Goal: Task Accomplishment & Management: Manage account settings

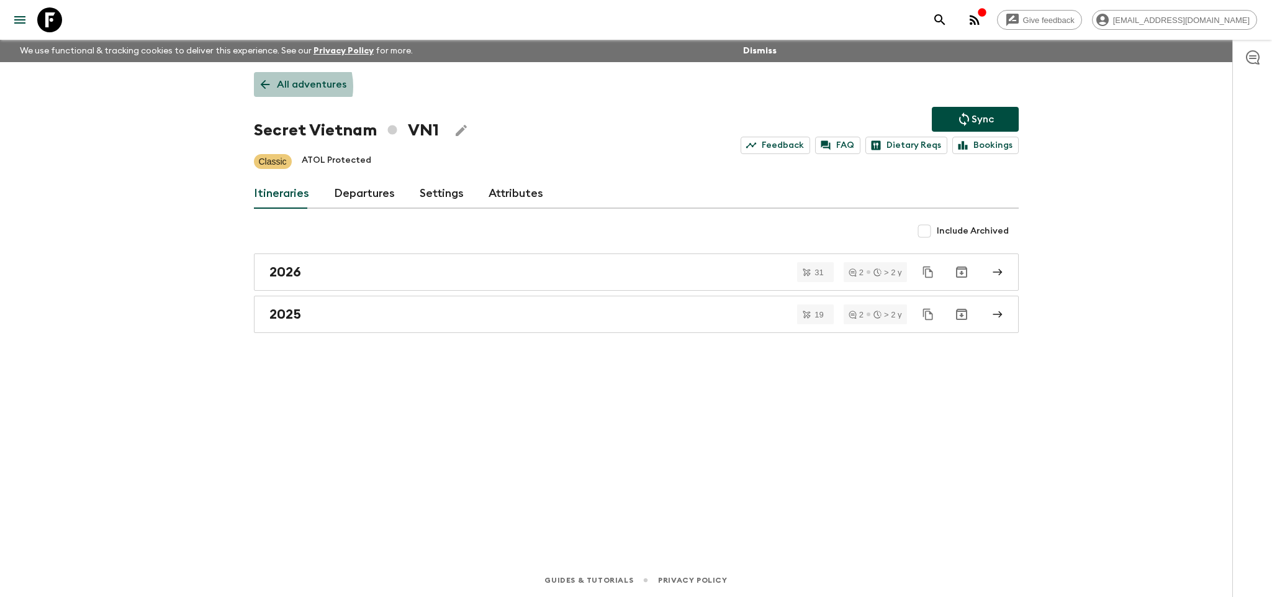
click at [285, 86] on p "All adventures" at bounding box center [312, 84] width 70 height 15
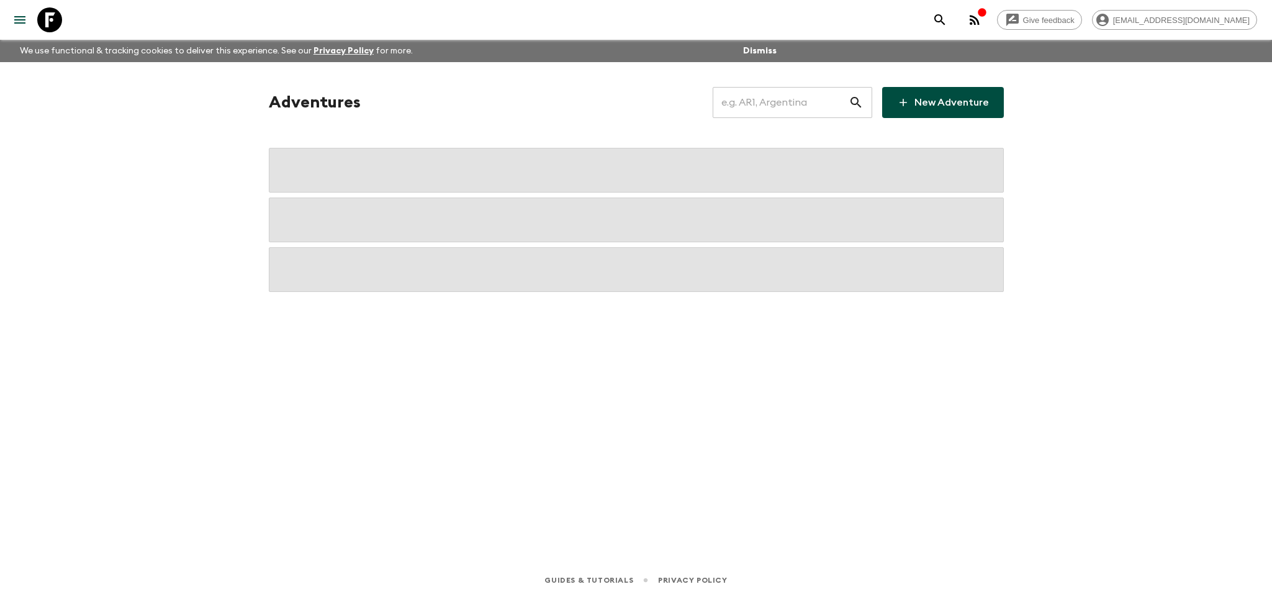
click at [760, 108] on input "text" at bounding box center [781, 102] width 136 height 35
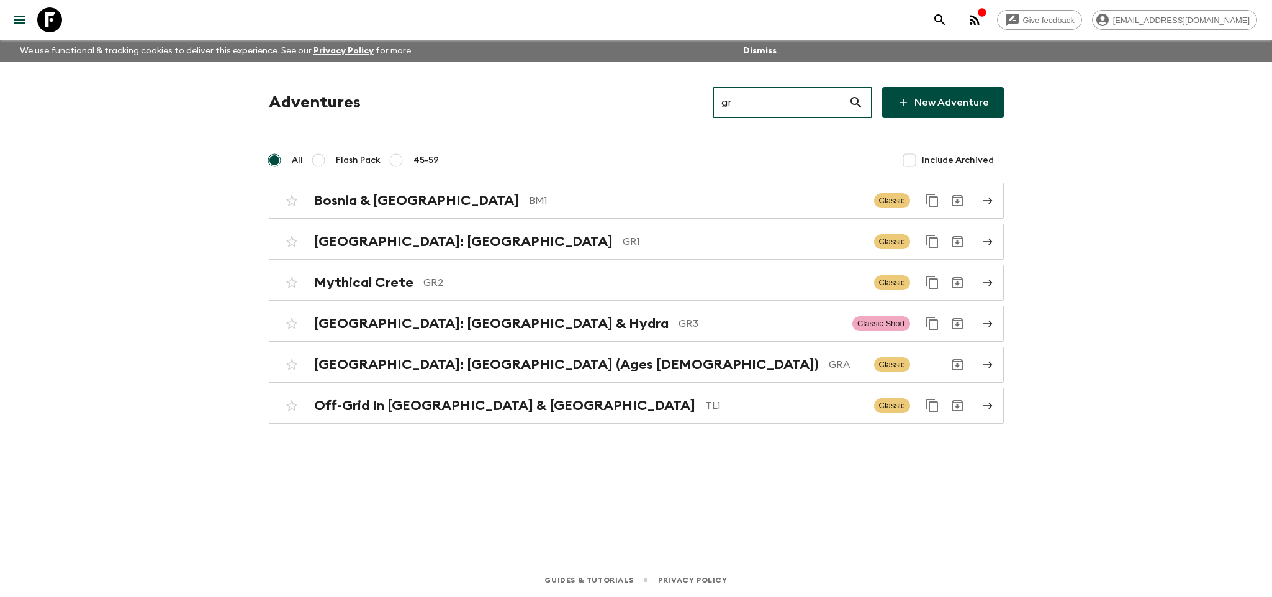
type input "gr3"
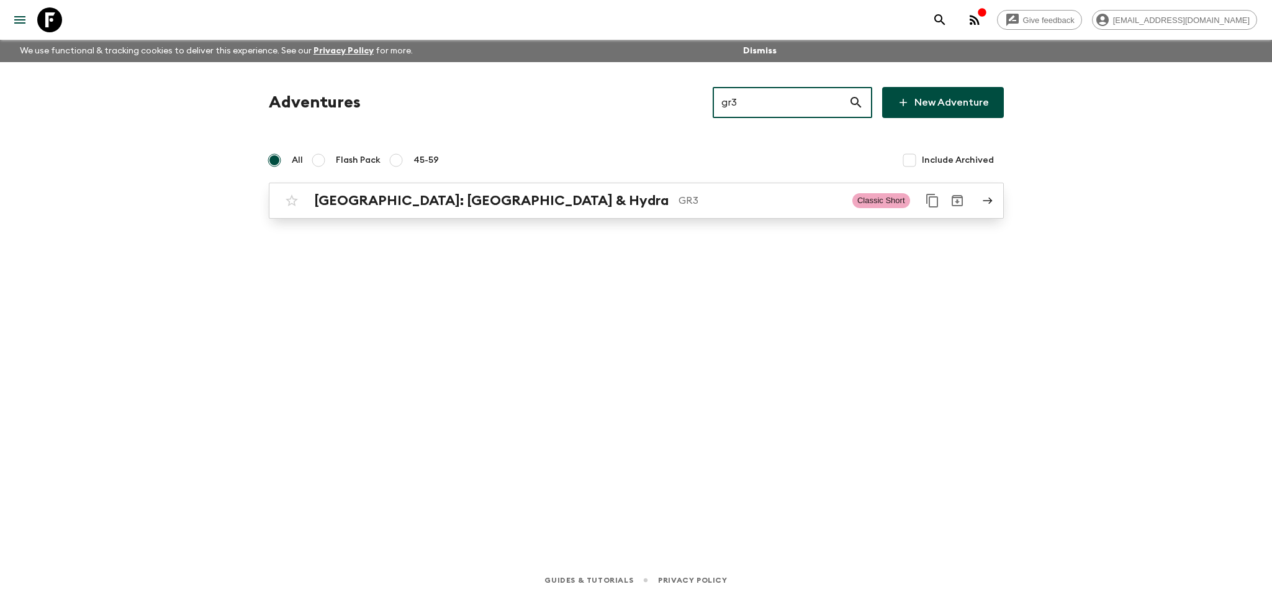
click at [687, 203] on p "GR3" at bounding box center [761, 200] width 164 height 15
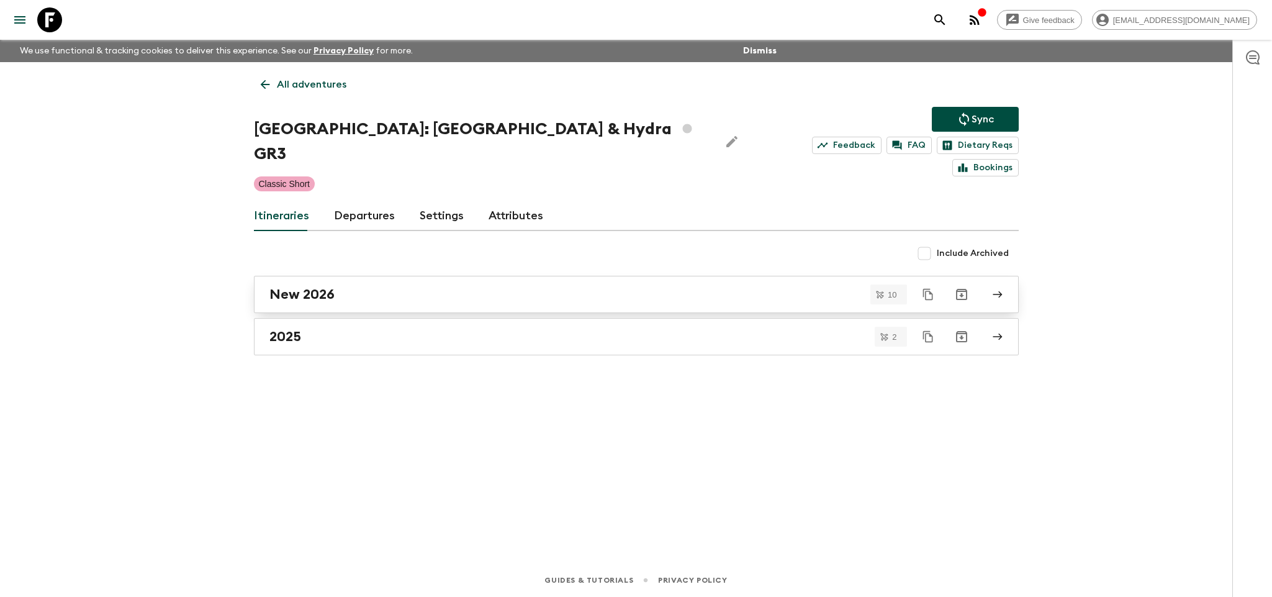
click at [375, 282] on link "New 2026" at bounding box center [636, 294] width 765 height 37
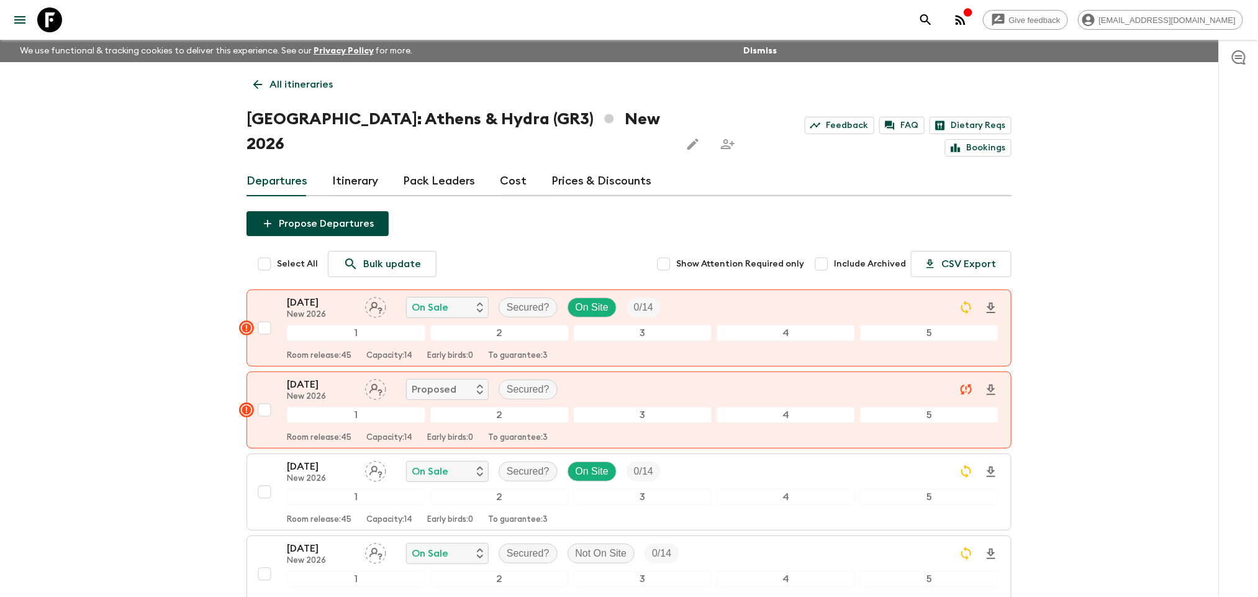
click at [570, 166] on link "Prices & Discounts" at bounding box center [601, 181] width 100 height 30
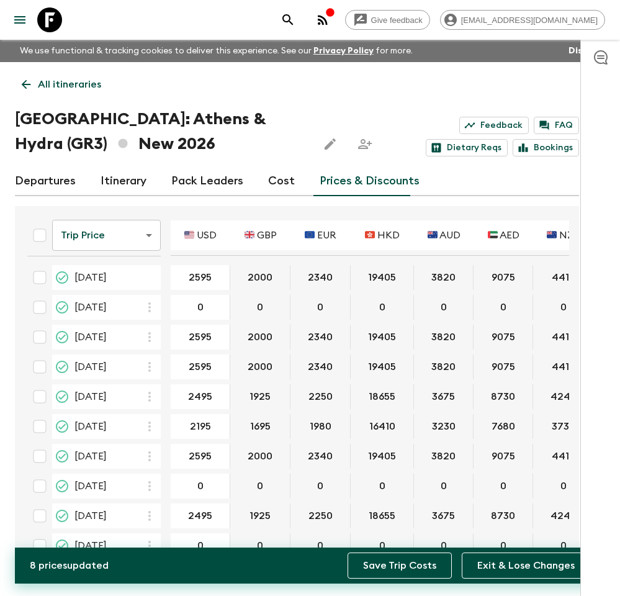
type input "2195"
click at [429, 570] on button "Save Trip Costs" at bounding box center [400, 565] width 104 height 26
type input "2295"
click at [371, 557] on button "Save Trip Costs" at bounding box center [400, 565] width 104 height 26
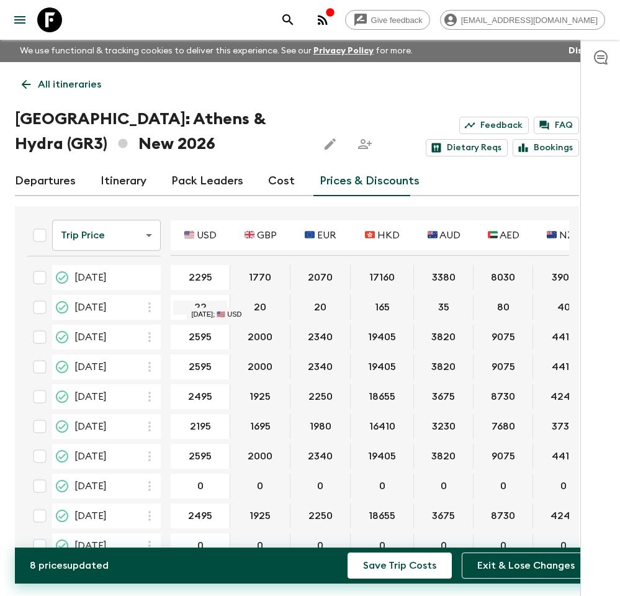
type input "2"
type input "0"
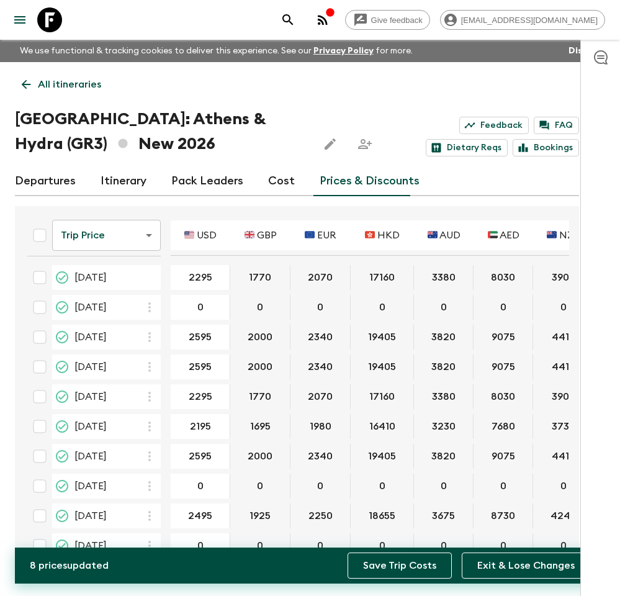
type input "2295"
click at [382, 555] on button "Save Trip Costs" at bounding box center [400, 565] width 104 height 26
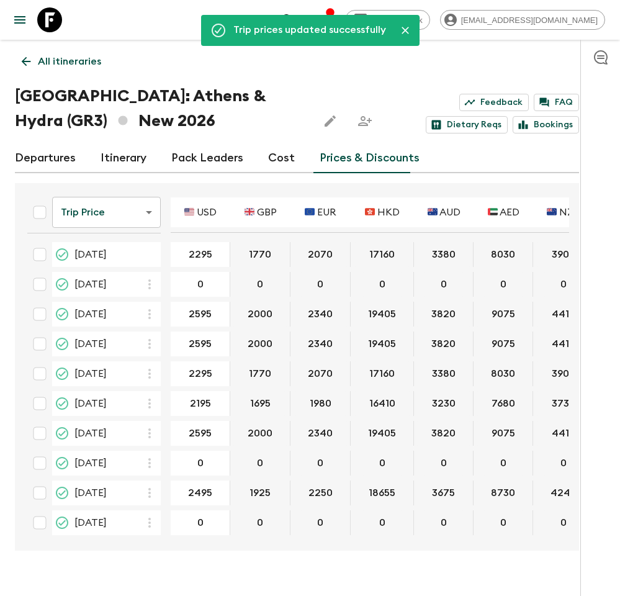
scroll to position [45, 0]
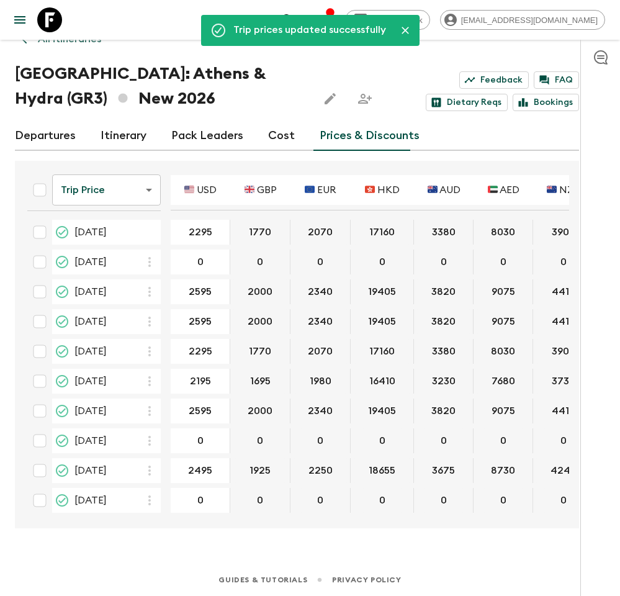
click at [43, 259] on input "checkbox" at bounding box center [39, 262] width 25 height 25
checkbox input "true"
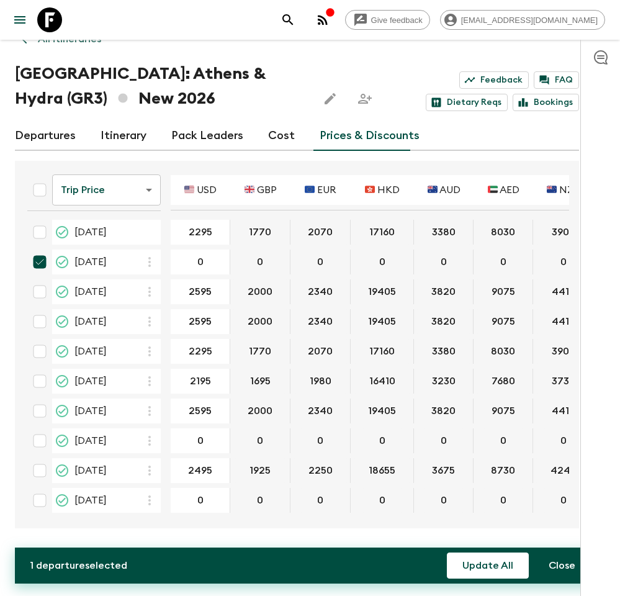
click at [43, 323] on input "checkbox" at bounding box center [39, 321] width 25 height 25
checkbox input "true"
click at [43, 466] on input "checkbox" at bounding box center [39, 470] width 25 height 25
checkbox input "true"
click at [40, 495] on input "checkbox" at bounding box center [39, 500] width 25 height 25
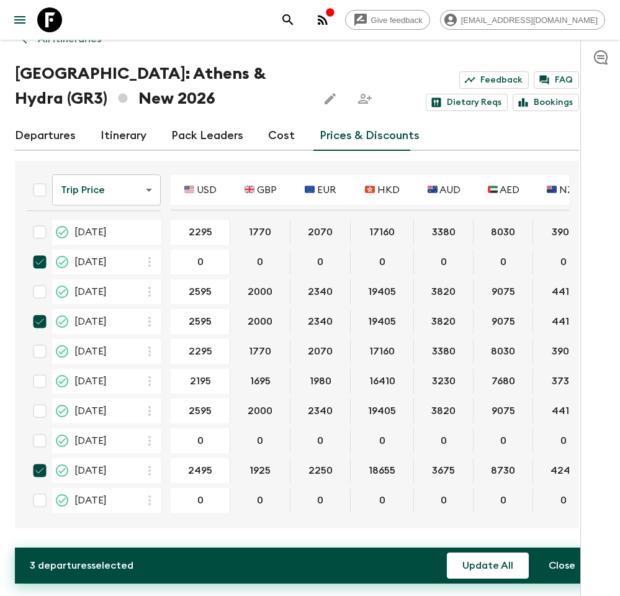
checkbox input "true"
click at [480, 552] on button "Update All" at bounding box center [488, 565] width 82 height 26
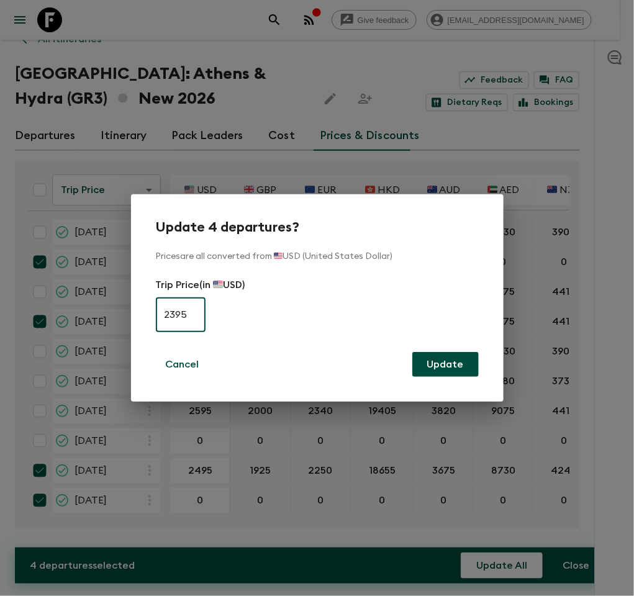
type input "2395"
click at [423, 358] on button "Update" at bounding box center [445, 364] width 66 height 25
checkbox input "false"
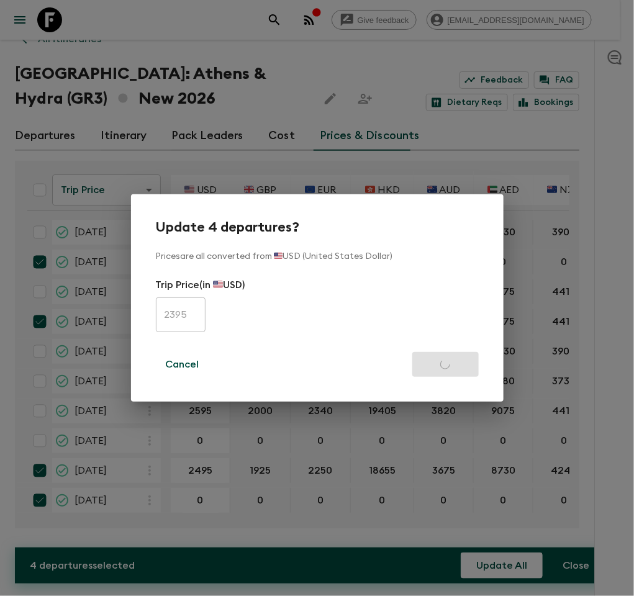
checkbox input "false"
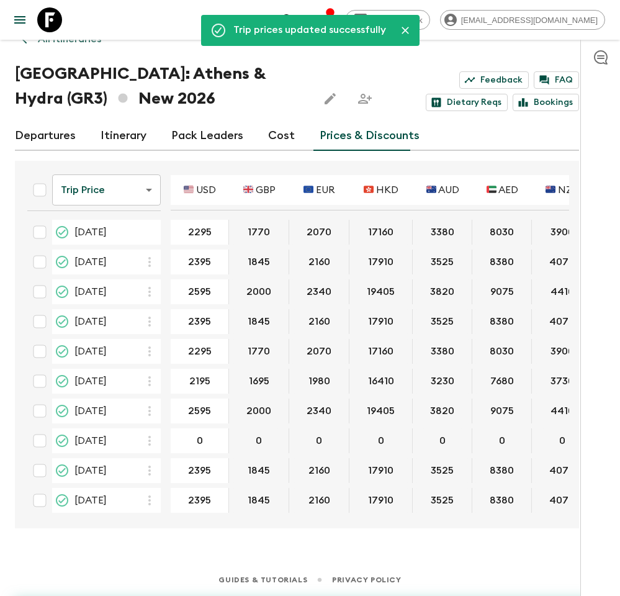
type input "2395"
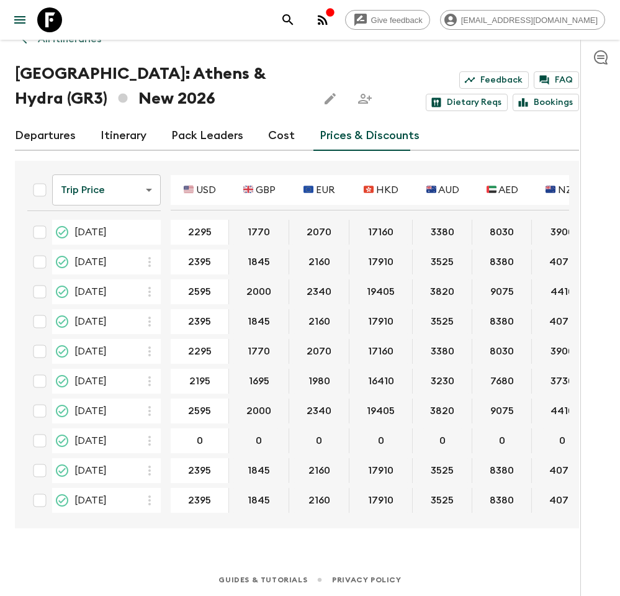
click at [45, 285] on input "checkbox" at bounding box center [39, 291] width 25 height 25
checkbox input "true"
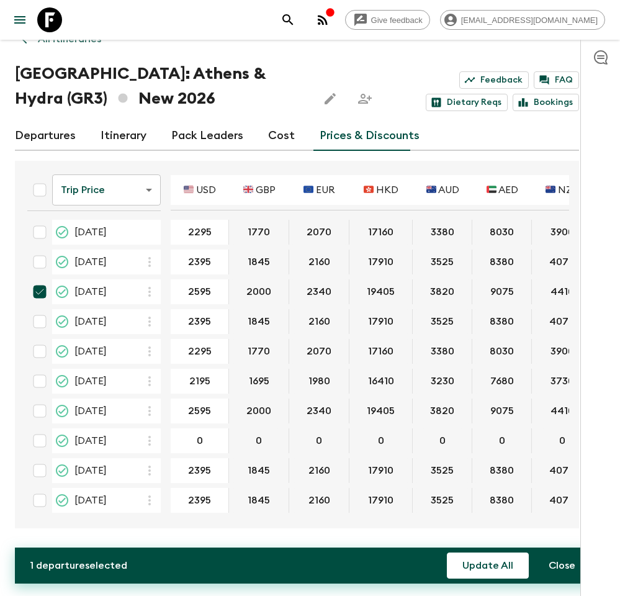
click at [39, 406] on input "checkbox" at bounding box center [39, 411] width 25 height 25
checkbox input "true"
click at [41, 436] on input "checkbox" at bounding box center [39, 440] width 25 height 25
checkbox input "true"
click at [468, 561] on button "Update All" at bounding box center [488, 565] width 82 height 26
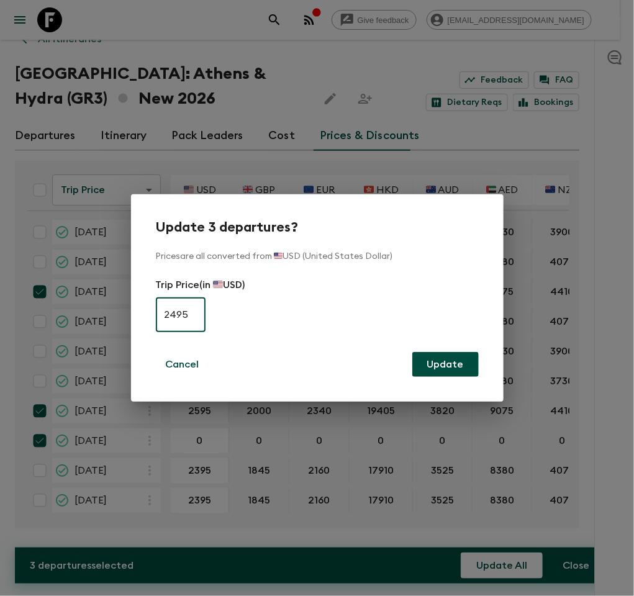
type input "2495"
click at [412, 352] on button "Update" at bounding box center [445, 364] width 66 height 25
checkbox input "false"
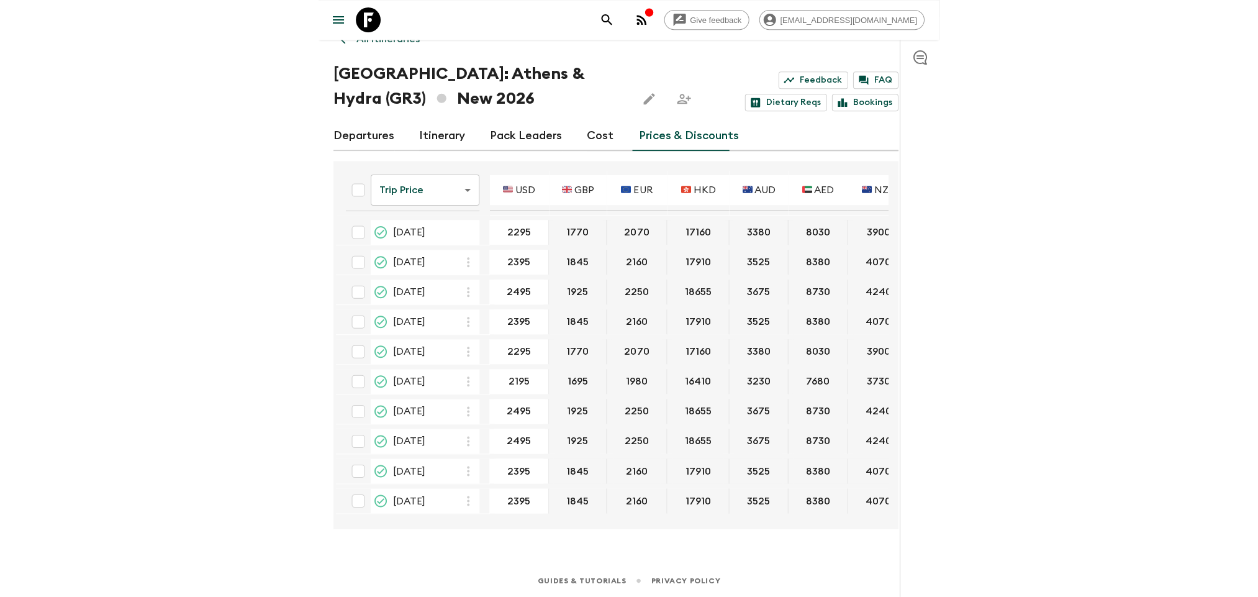
scroll to position [21, 0]
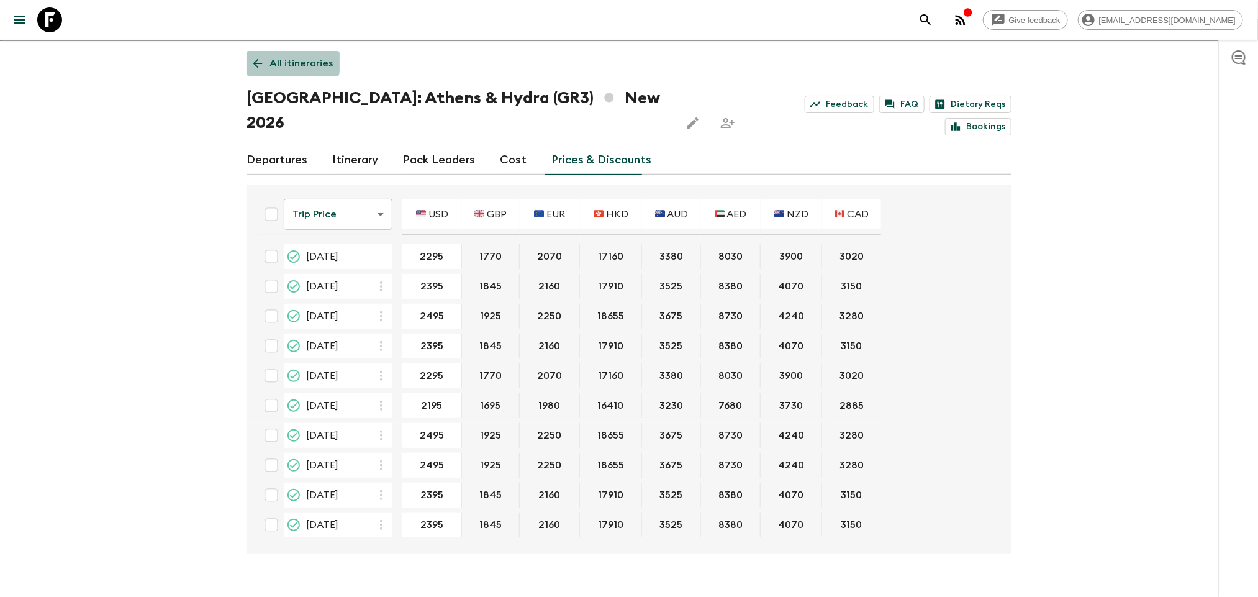
click at [263, 61] on icon at bounding box center [258, 63] width 14 height 14
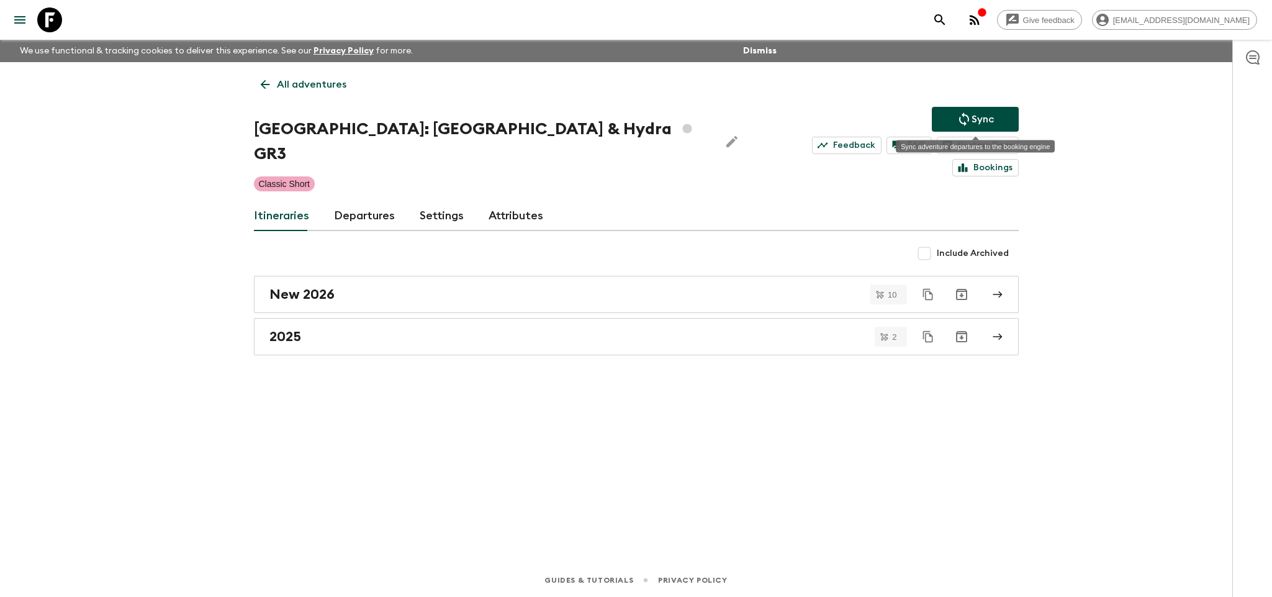
click at [1003, 123] on button "Sync" at bounding box center [975, 119] width 87 height 25
click at [351, 201] on link "Departures" at bounding box center [364, 216] width 61 height 30
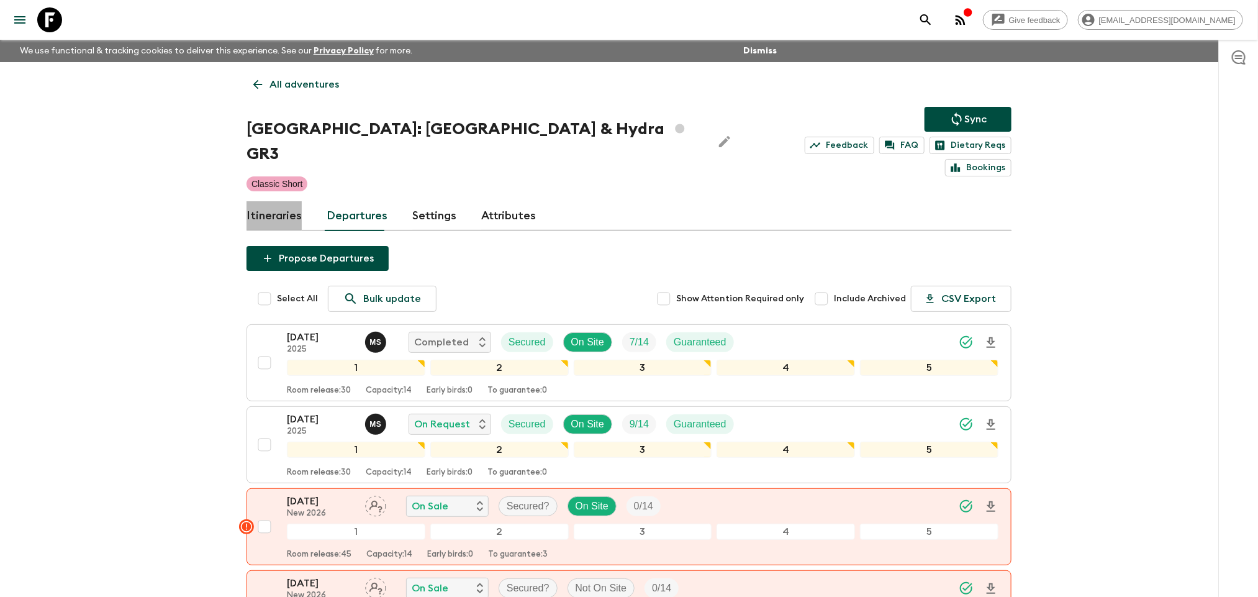
click at [300, 201] on link "Itineraries" at bounding box center [273, 216] width 55 height 30
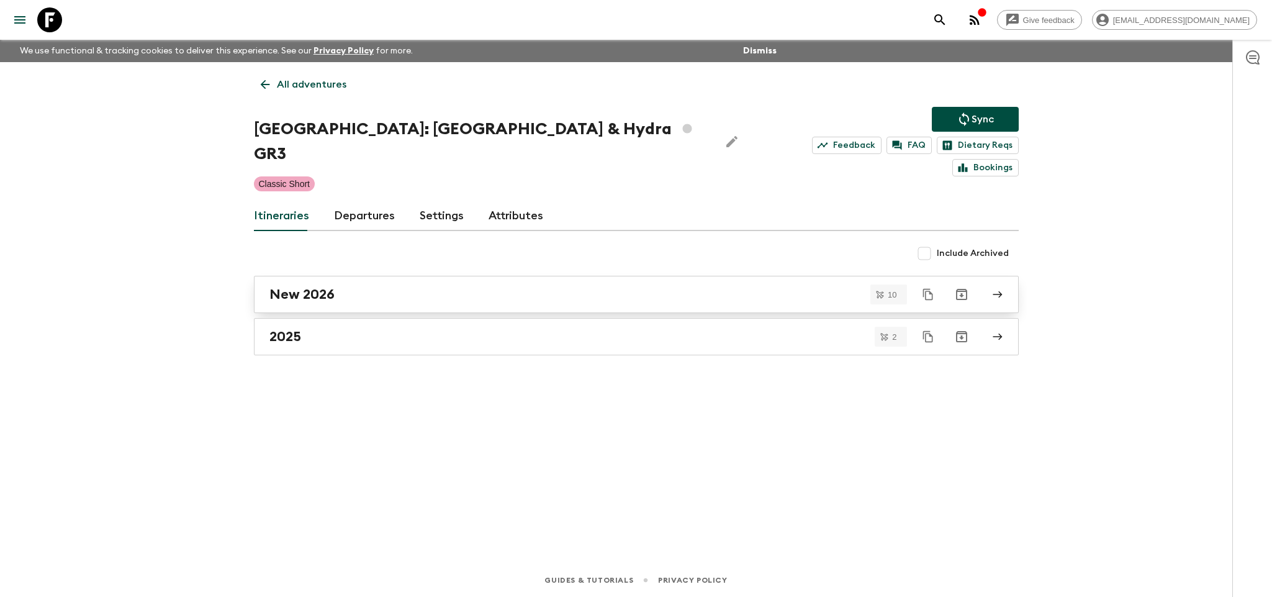
click at [349, 282] on link "New 2026" at bounding box center [636, 294] width 765 height 37
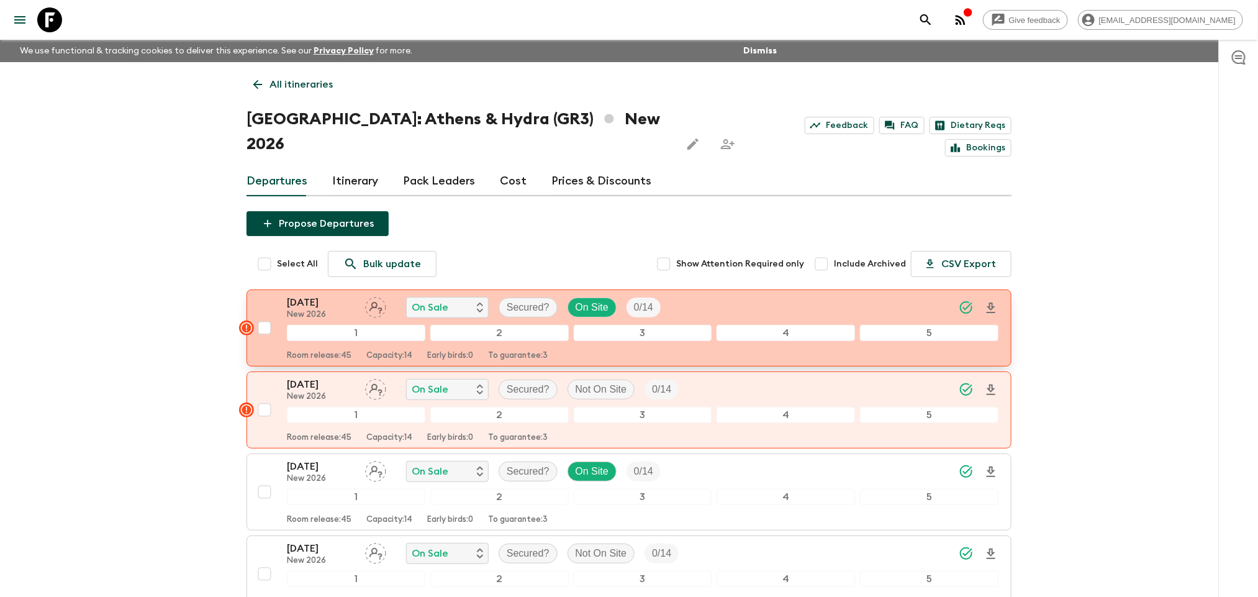
click at [244, 320] on rect "button" at bounding box center [246, 327] width 15 height 15
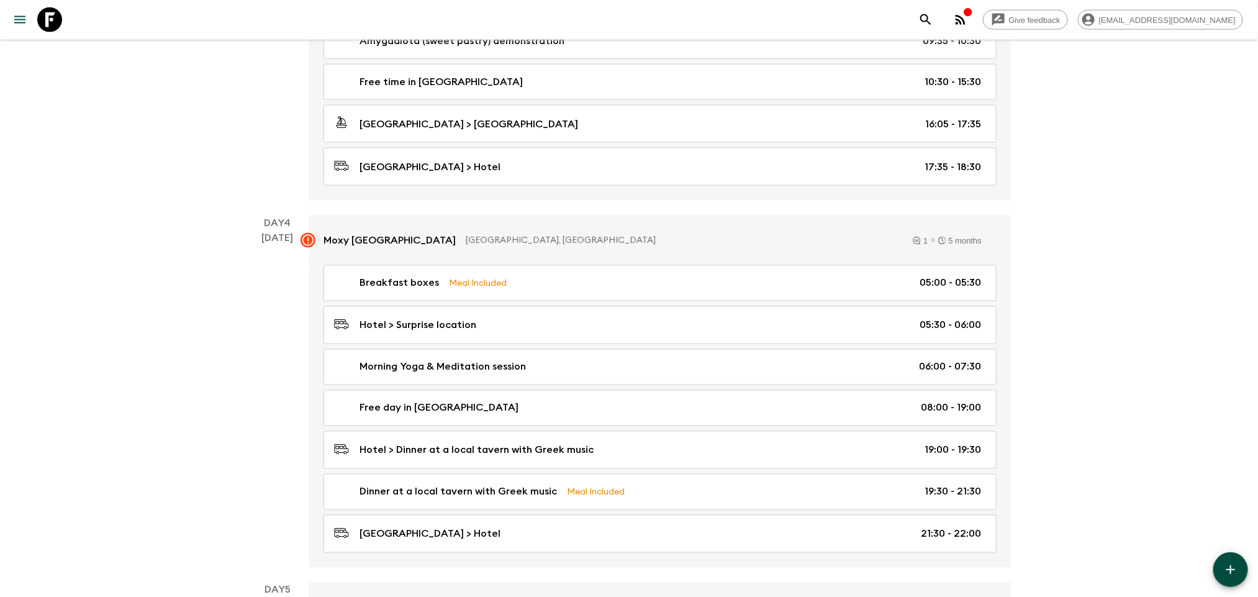
scroll to position [1162, 0]
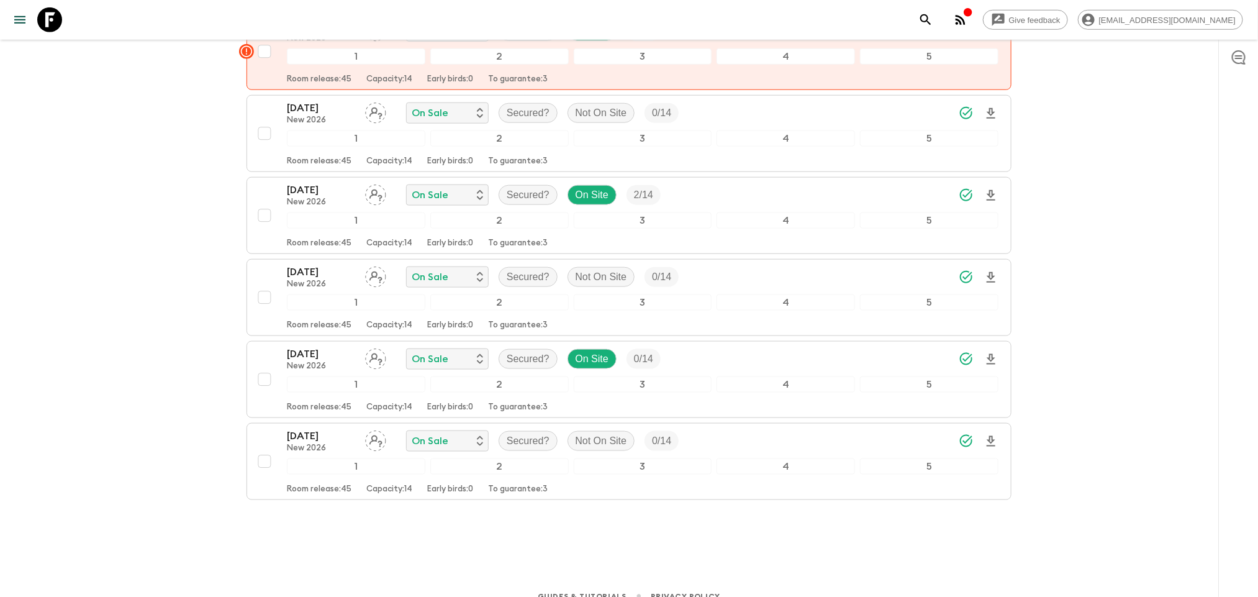
scroll to position [608, 0]
click at [1121, 309] on div "Give feedback [EMAIL_ADDRESS][DOMAIN_NAME] We use functional & tracking cookies…" at bounding box center [629, 0] width 1258 height 1217
